Goal: Information Seeking & Learning: Learn about a topic

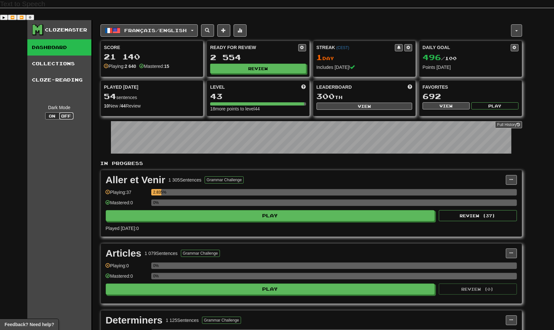
click at [61, 113] on button "Off" at bounding box center [66, 116] width 14 height 7
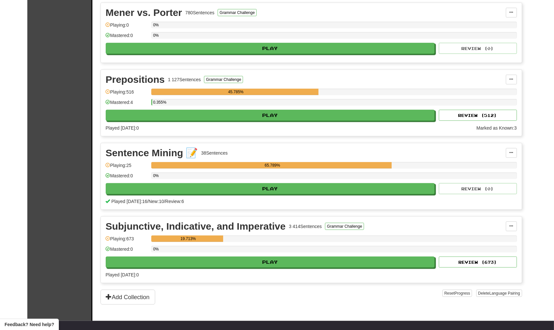
scroll to position [729, 0]
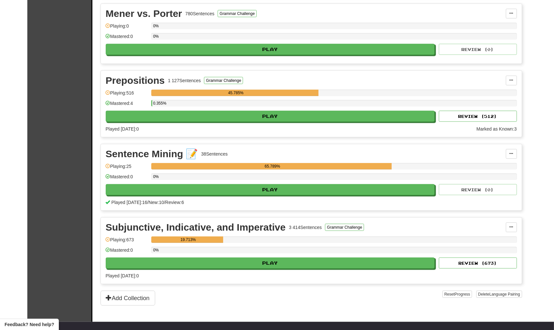
click at [136, 149] on div "Sentence Mining 📝" at bounding box center [152, 154] width 92 height 10
click at [109, 144] on div "Sentence Mining 📝 38 Sentences Add Sentences Manage Sentences Edit Collection U…" at bounding box center [311, 177] width 421 height 66
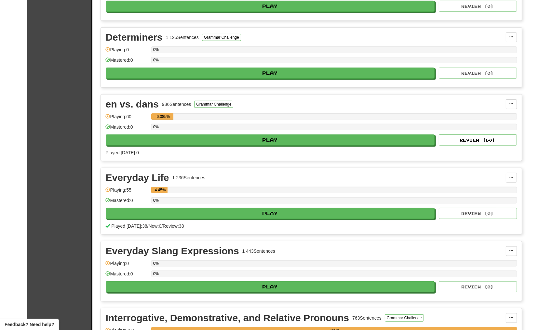
scroll to position [286, 0]
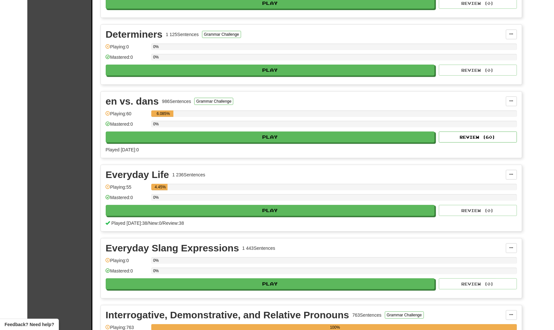
click at [178, 172] on div "1 236 Sentences" at bounding box center [188, 175] width 33 height 7
click at [177, 172] on div "1 236 Sentences" at bounding box center [188, 175] width 33 height 7
click at [188, 170] on div "Everyday Life 1 236 Sentences" at bounding box center [306, 175] width 400 height 10
click at [213, 170] on div "Everyday Life 1 236 Sentences" at bounding box center [306, 175] width 400 height 10
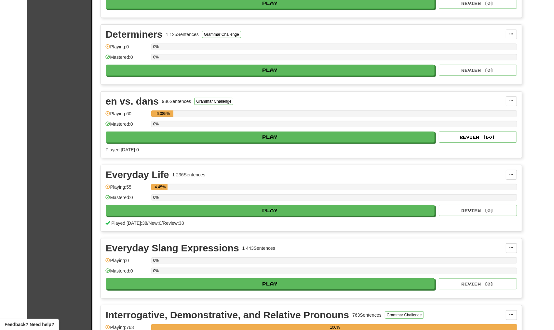
click at [213, 170] on div "Everyday Life 1 236 Sentences" at bounding box center [306, 175] width 400 height 10
click at [202, 172] on div "1 236 Sentences" at bounding box center [188, 175] width 33 height 7
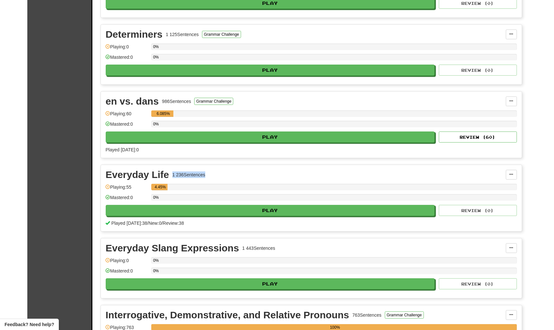
click at [219, 170] on div "Everyday Life 1 236 Sentences" at bounding box center [306, 175] width 400 height 10
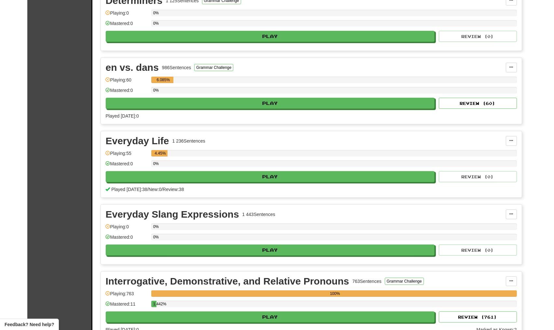
scroll to position [338, 0]
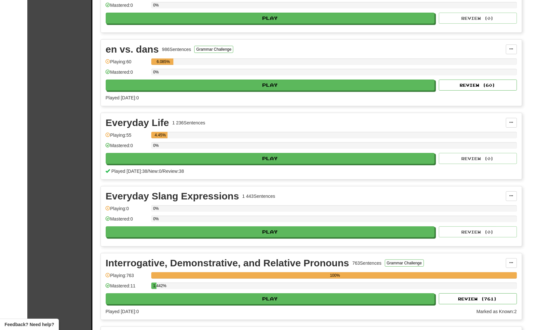
click at [103, 113] on div "Everyday Life 1 236 Sentences Manage Sentences Unpin from Dashboard Playing: 55…" at bounding box center [311, 146] width 421 height 66
click at [129, 118] on div "Everyday Life" at bounding box center [137, 123] width 63 height 10
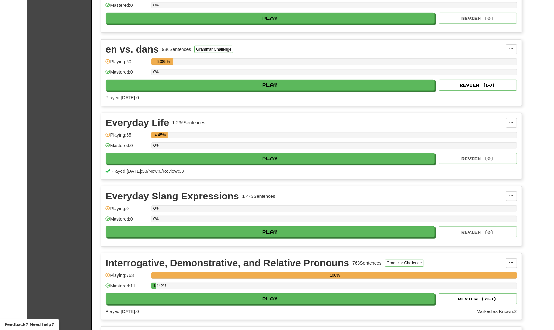
click at [123, 192] on div "Everyday Slang Expressions" at bounding box center [172, 197] width 133 height 10
click at [150, 192] on div "Everyday Slang Expressions" at bounding box center [172, 197] width 133 height 10
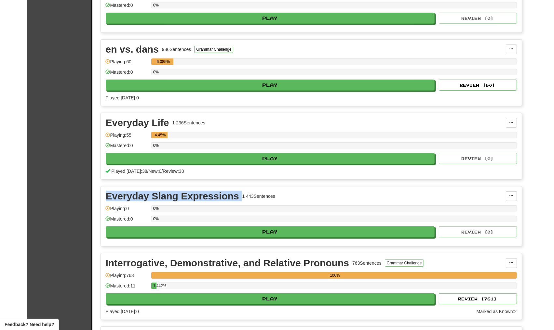
click at [150, 192] on div "Everyday Slang Expressions" at bounding box center [172, 197] width 133 height 10
click at [165, 192] on div "Everyday Slang Expressions" at bounding box center [172, 197] width 133 height 10
click at [177, 192] on div "Everyday Slang Expressions" at bounding box center [172, 197] width 133 height 10
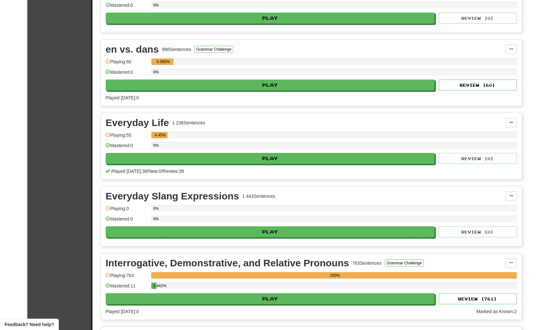
drag, startPoint x: 154, startPoint y: 114, endPoint x: 236, endPoint y: 112, distance: 82.0
click at [234, 132] on div "4.45%" at bounding box center [334, 135] width 366 height 7
click at [237, 132] on div "4.45%" at bounding box center [334, 135] width 366 height 7
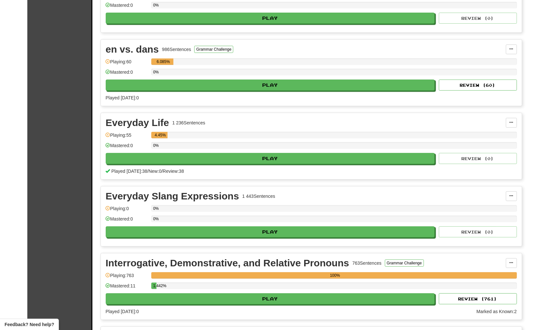
click at [239, 132] on div "4.45%" at bounding box center [334, 135] width 366 height 7
click at [234, 118] on div "Everyday Life 1 236 Sentences" at bounding box center [306, 123] width 400 height 10
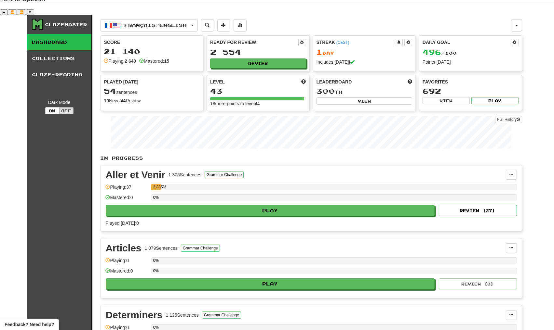
scroll to position [0, 0]
